Goal: Task Accomplishment & Management: Complete application form

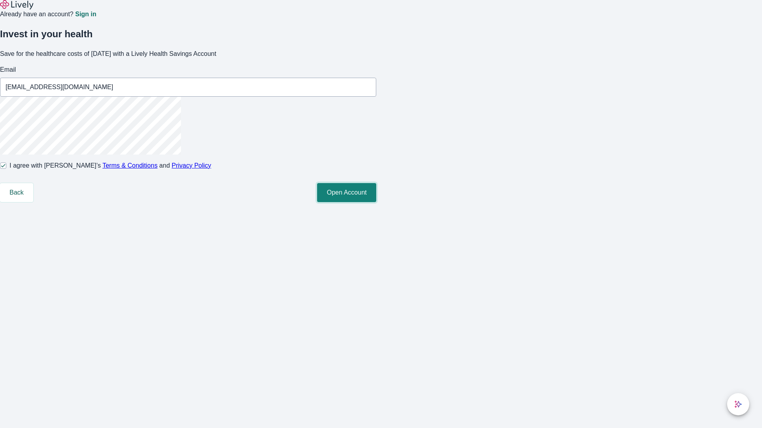
click at [376, 202] on button "Open Account" at bounding box center [346, 192] width 59 height 19
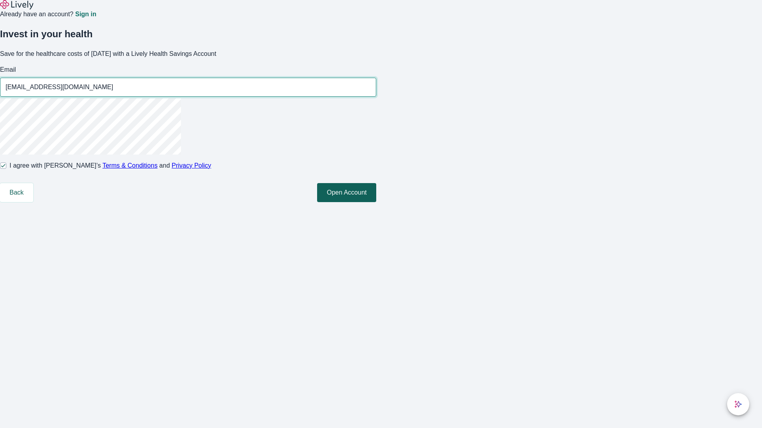
type input "[EMAIL_ADDRESS][DOMAIN_NAME]"
click at [6, 169] on input "I agree with Lively’s Terms & Conditions and Privacy Policy" at bounding box center [3, 166] width 6 height 6
checkbox input "false"
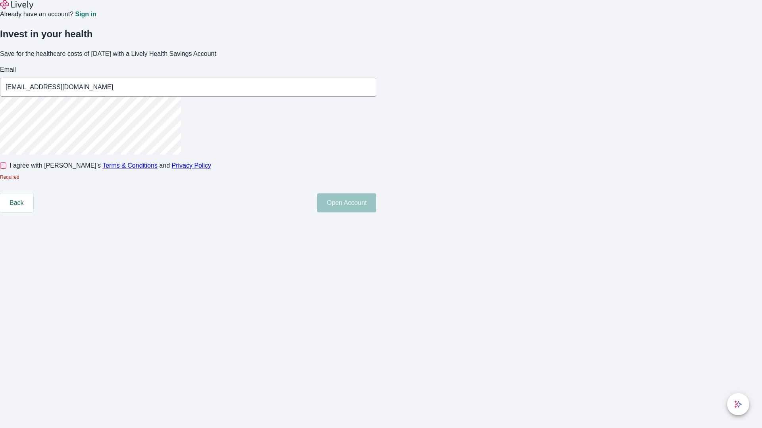
type input "[EMAIL_ADDRESS][DOMAIN_NAME]"
click at [6, 169] on input "I agree with Lively’s Terms & Conditions and Privacy Policy" at bounding box center [3, 166] width 6 height 6
checkbox input "true"
click at [376, 213] on button "Open Account" at bounding box center [346, 203] width 59 height 19
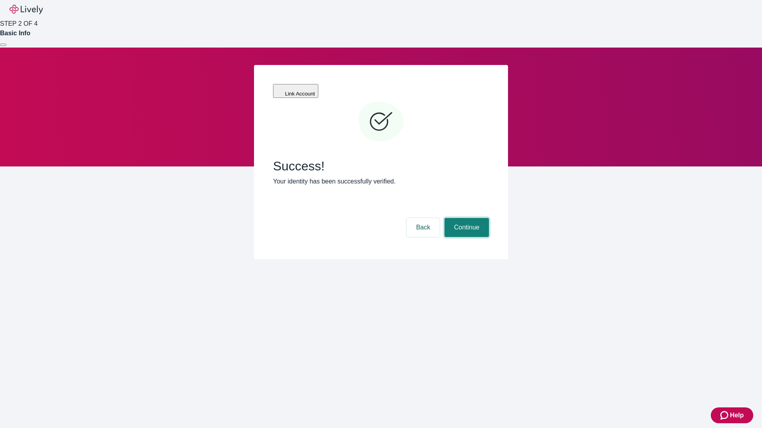
click at [465, 218] on button "Continue" at bounding box center [466, 227] width 44 height 19
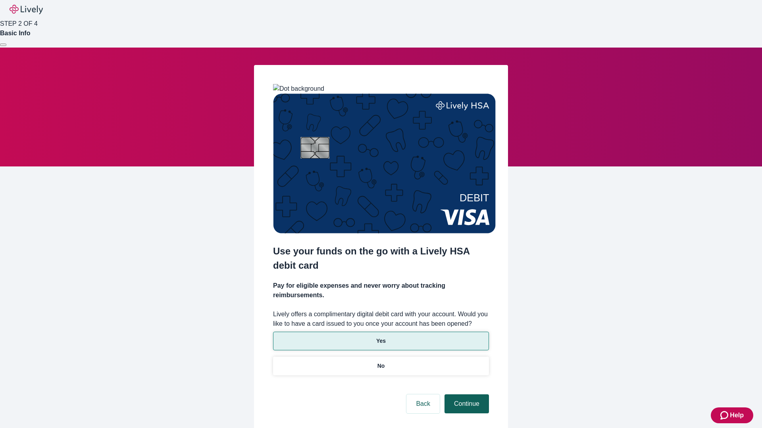
click at [380, 362] on p "No" at bounding box center [381, 366] width 8 height 8
click at [465, 395] on button "Continue" at bounding box center [466, 404] width 44 height 19
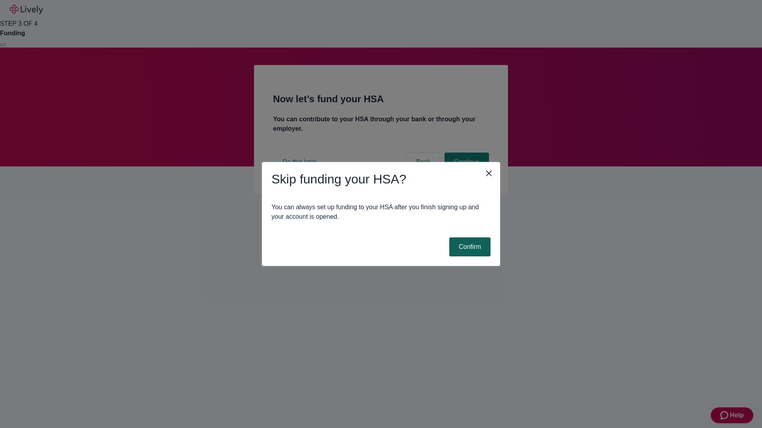
click at [468, 247] on button "Confirm" at bounding box center [469, 247] width 41 height 19
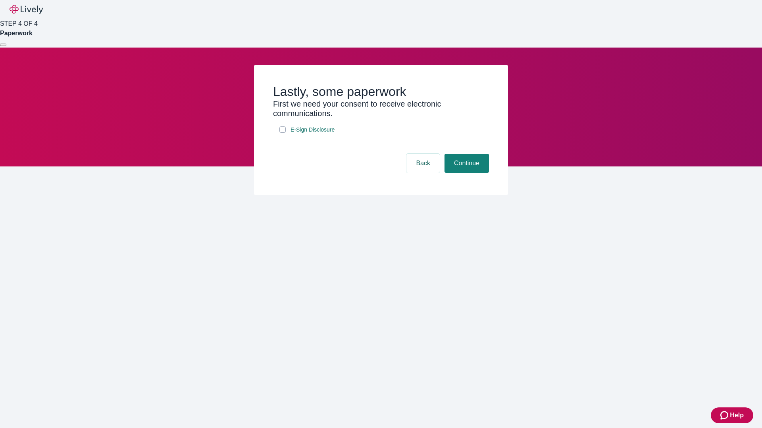
click at [282, 133] on input "E-Sign Disclosure" at bounding box center [282, 130] width 6 height 6
checkbox input "true"
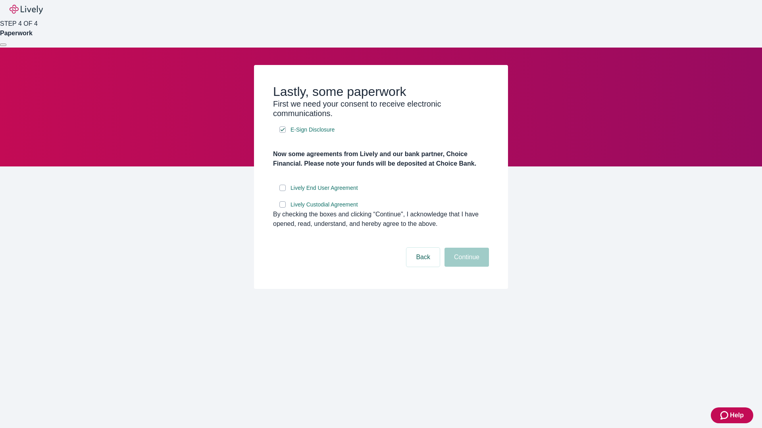
click at [282, 191] on input "Lively End User Agreement" at bounding box center [282, 188] width 6 height 6
checkbox input "true"
click at [282, 208] on input "Lively Custodial Agreement" at bounding box center [282, 205] width 6 height 6
checkbox input "true"
click at [465, 267] on button "Continue" at bounding box center [466, 257] width 44 height 19
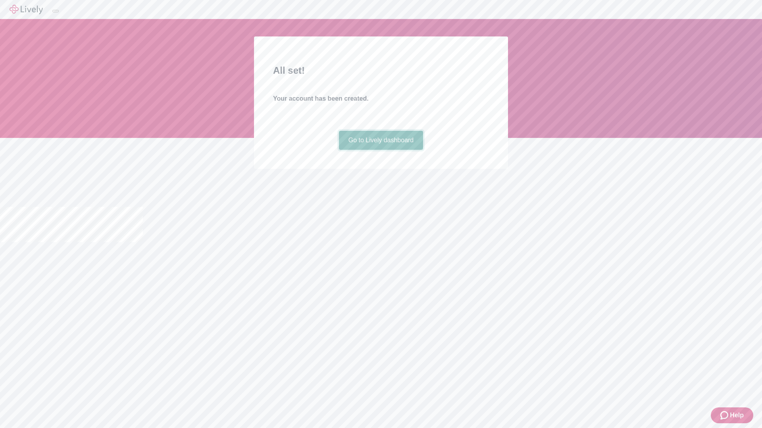
click at [380, 150] on link "Go to Lively dashboard" at bounding box center [381, 140] width 84 height 19
